Goal: Information Seeking & Learning: Learn about a topic

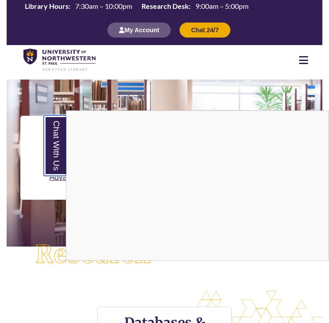
click at [54, 138] on link "Chat With Us" at bounding box center [55, 145] width 23 height 61
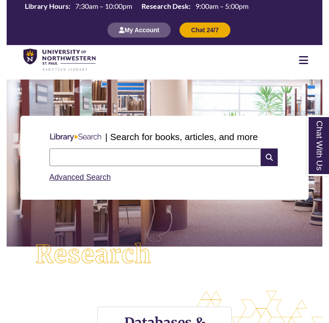
click at [107, 163] on input "text" at bounding box center [156, 158] width 212 height 18
paste input "**********"
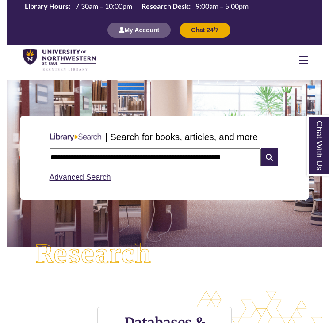
type input "**********"
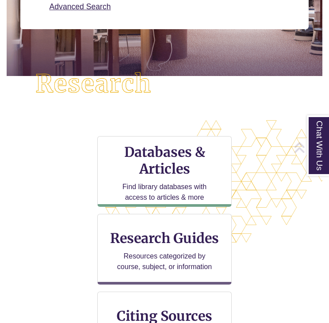
scroll to position [172, 0]
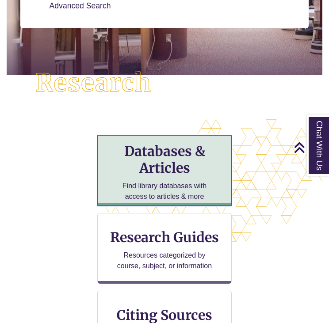
click at [166, 173] on h3 "Databases & Articles" at bounding box center [164, 160] width 119 height 34
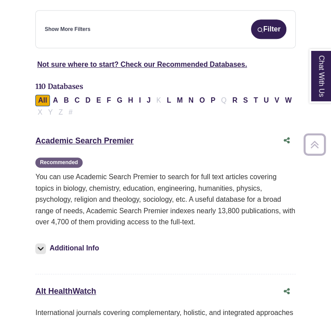
scroll to position [217, 0]
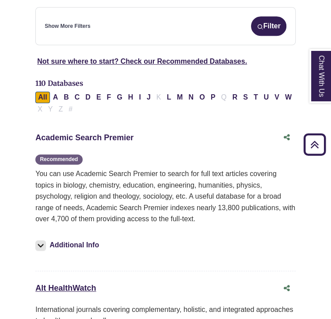
click at [104, 131] on div "Academic Search Premier This link opens in a new window Recommended" at bounding box center [156, 137] width 243 height 13
click at [104, 133] on link "Academic Search Premier This link opens in a new window" at bounding box center [84, 137] width 98 height 9
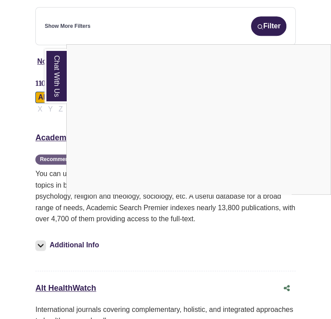
click at [59, 62] on link "Chat With Us" at bounding box center [56, 76] width 22 height 54
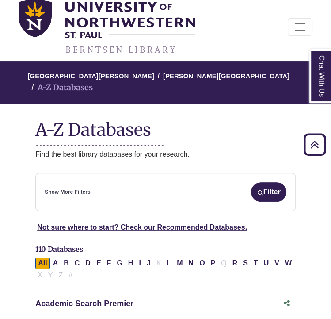
scroll to position [0, 0]
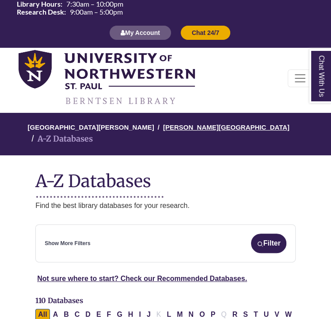
click at [168, 123] on link "[PERSON_NAME][GEOGRAPHIC_DATA]" at bounding box center [226, 126] width 126 height 9
